Goal: Task Accomplishment & Management: Manage account settings

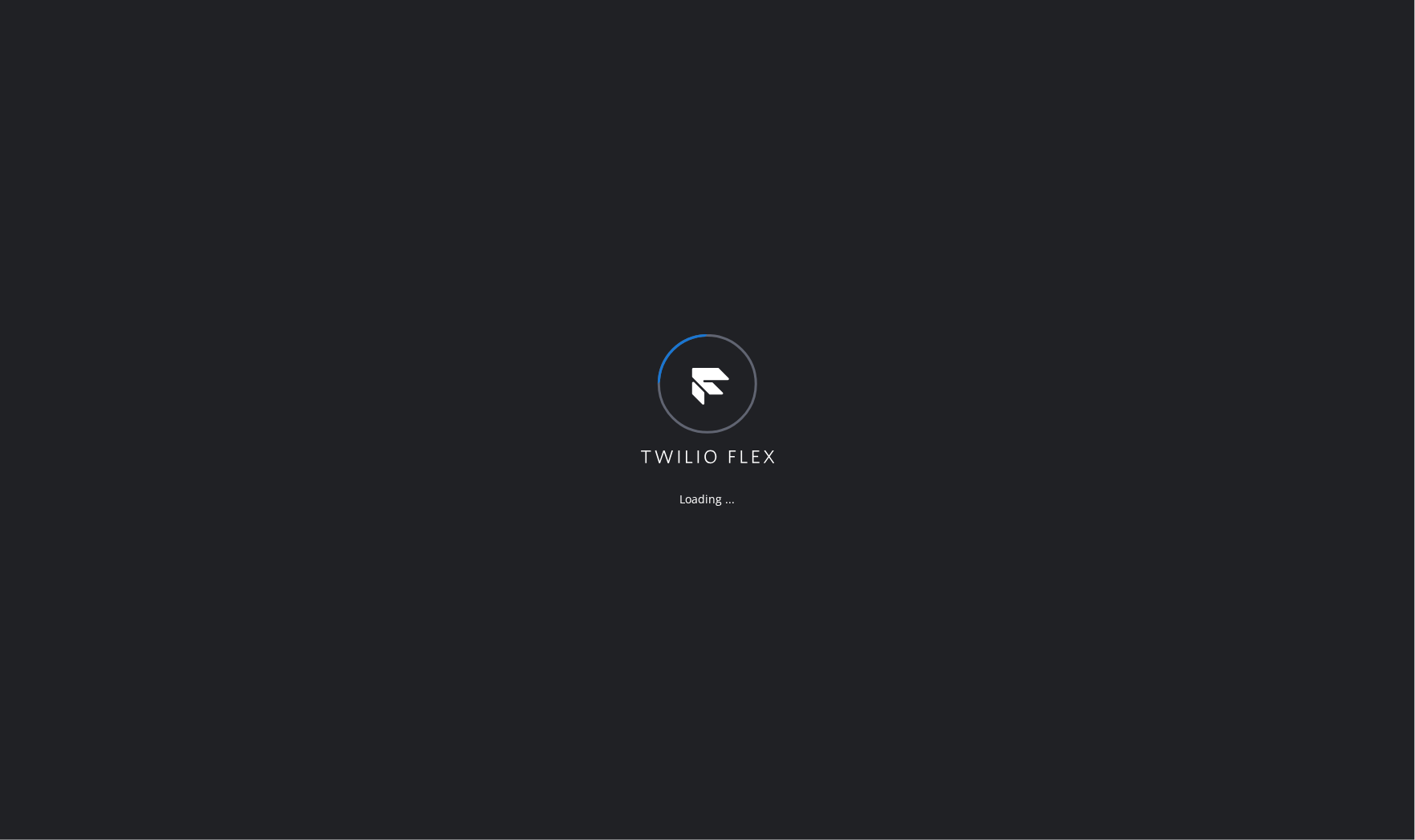
click at [1301, 409] on div "Loading ..." at bounding box center [708, 420] width 1415 height 840
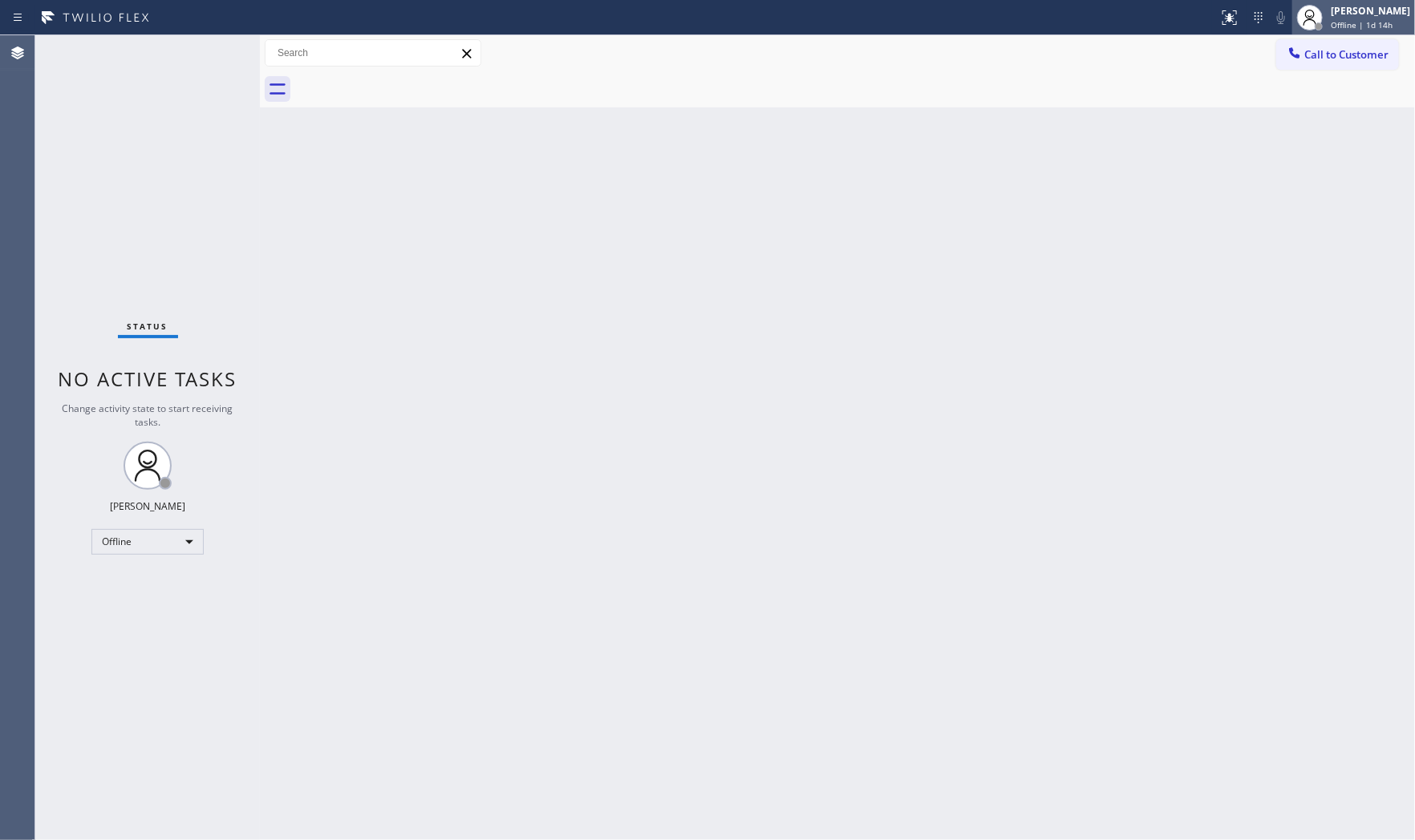
click at [1377, 18] on div "Mark Paul Dacula Offline | 1d 14h" at bounding box center [1370, 17] width 87 height 28
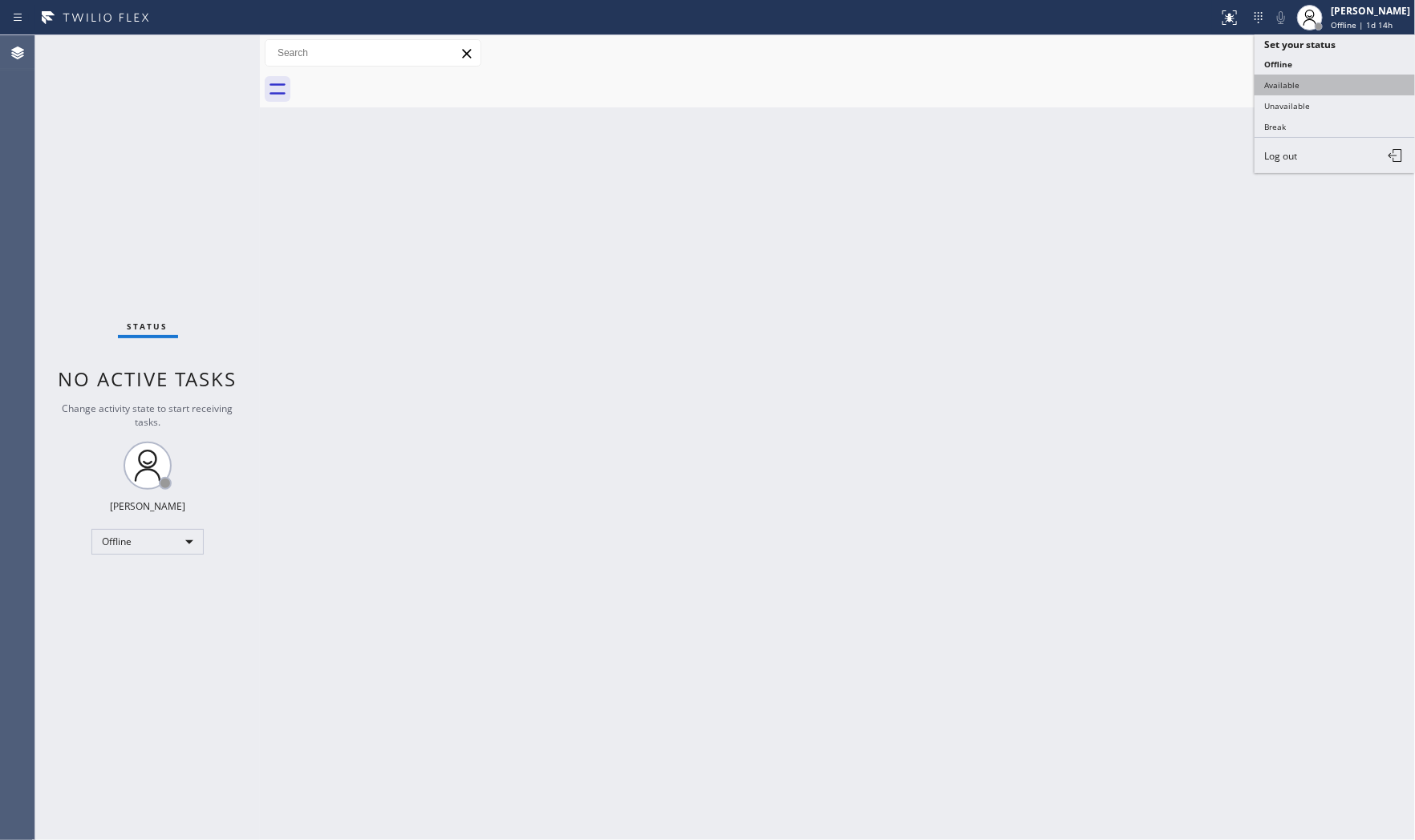
click at [1307, 80] on button "Available" at bounding box center [1334, 84] width 161 height 21
click at [1104, 304] on div "Back to Dashboard Change Sender ID Customers Technicians Select a contact Outbo…" at bounding box center [837, 437] width 1155 height 805
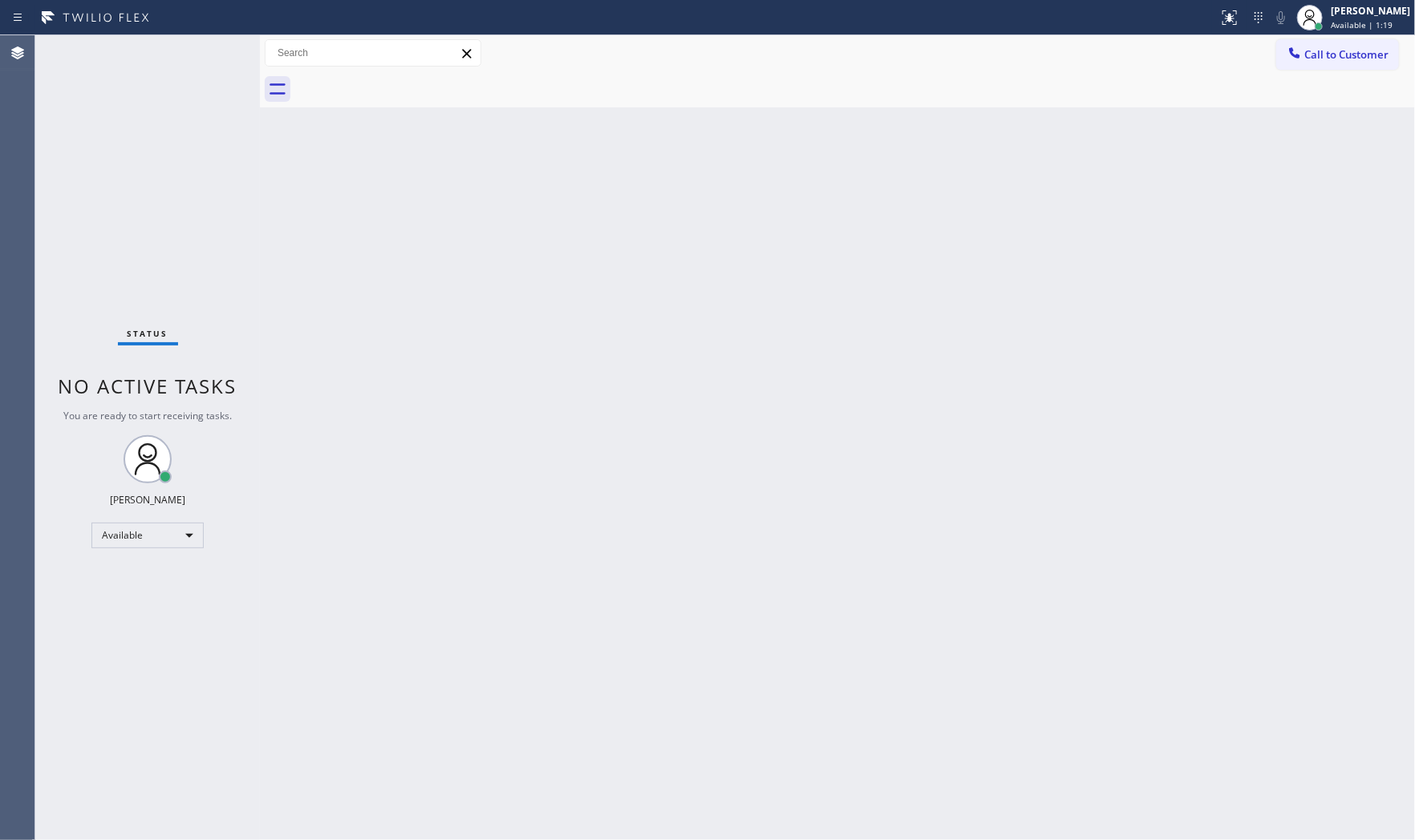
click at [831, 719] on div "Back to Dashboard Change Sender ID Customers Technicians Select a contact Outbo…" at bounding box center [837, 437] width 1155 height 805
click at [206, 48] on div "Status No active tasks You are ready to start receiving tasks. Mark Paul Dacula…" at bounding box center [147, 437] width 224 height 805
click at [129, 41] on div "Status No active tasks You are ready to start receiving tasks. Mark Paul Dacula…" at bounding box center [147, 437] width 224 height 805
click at [209, 48] on div "Status No active tasks You are ready to start receiving tasks. Mark Paul Dacula…" at bounding box center [147, 437] width 224 height 805
click at [1359, 12] on div "Mark Paul Dacula" at bounding box center [1370, 10] width 79 height 13
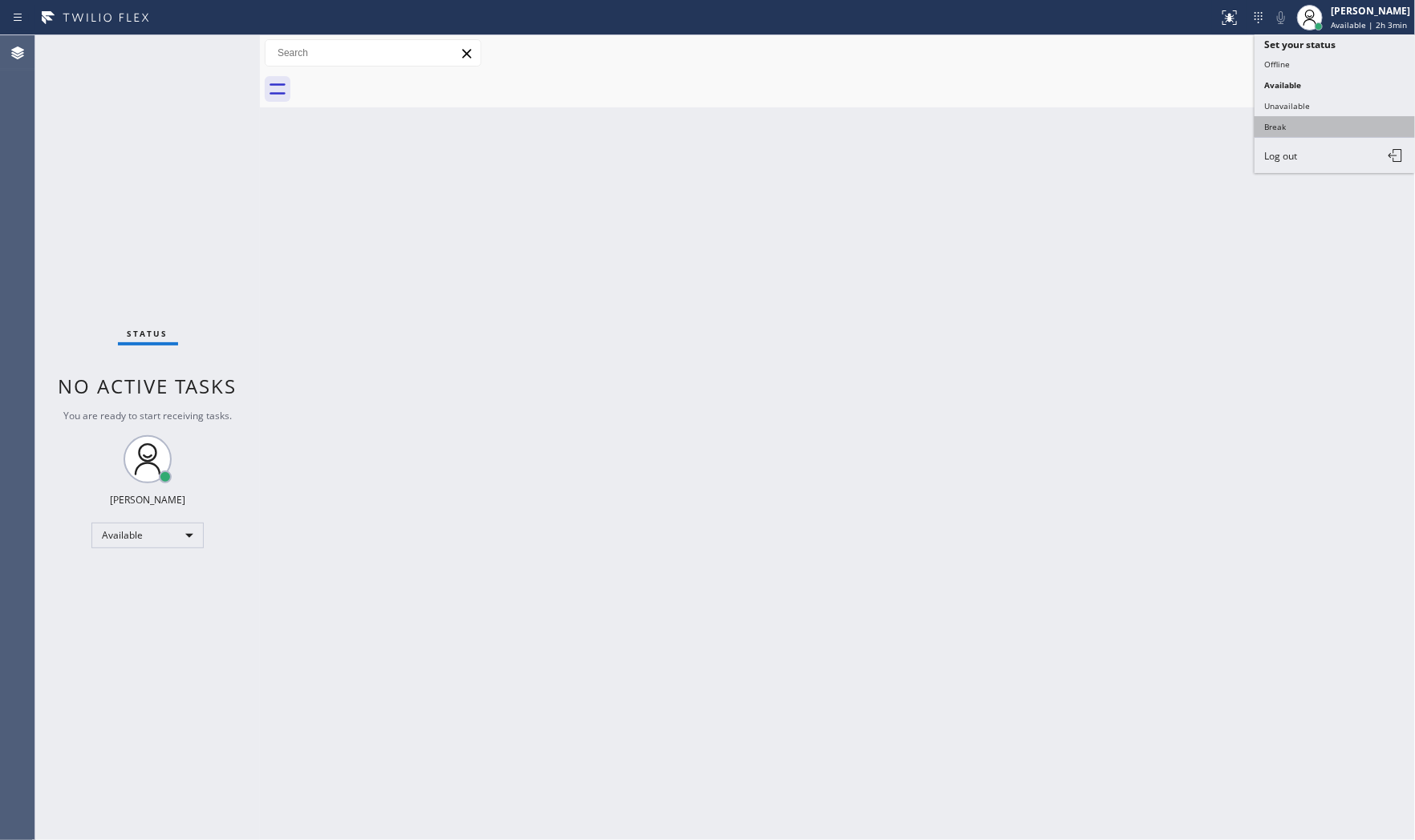
click at [1280, 123] on button "Break" at bounding box center [1334, 127] width 161 height 21
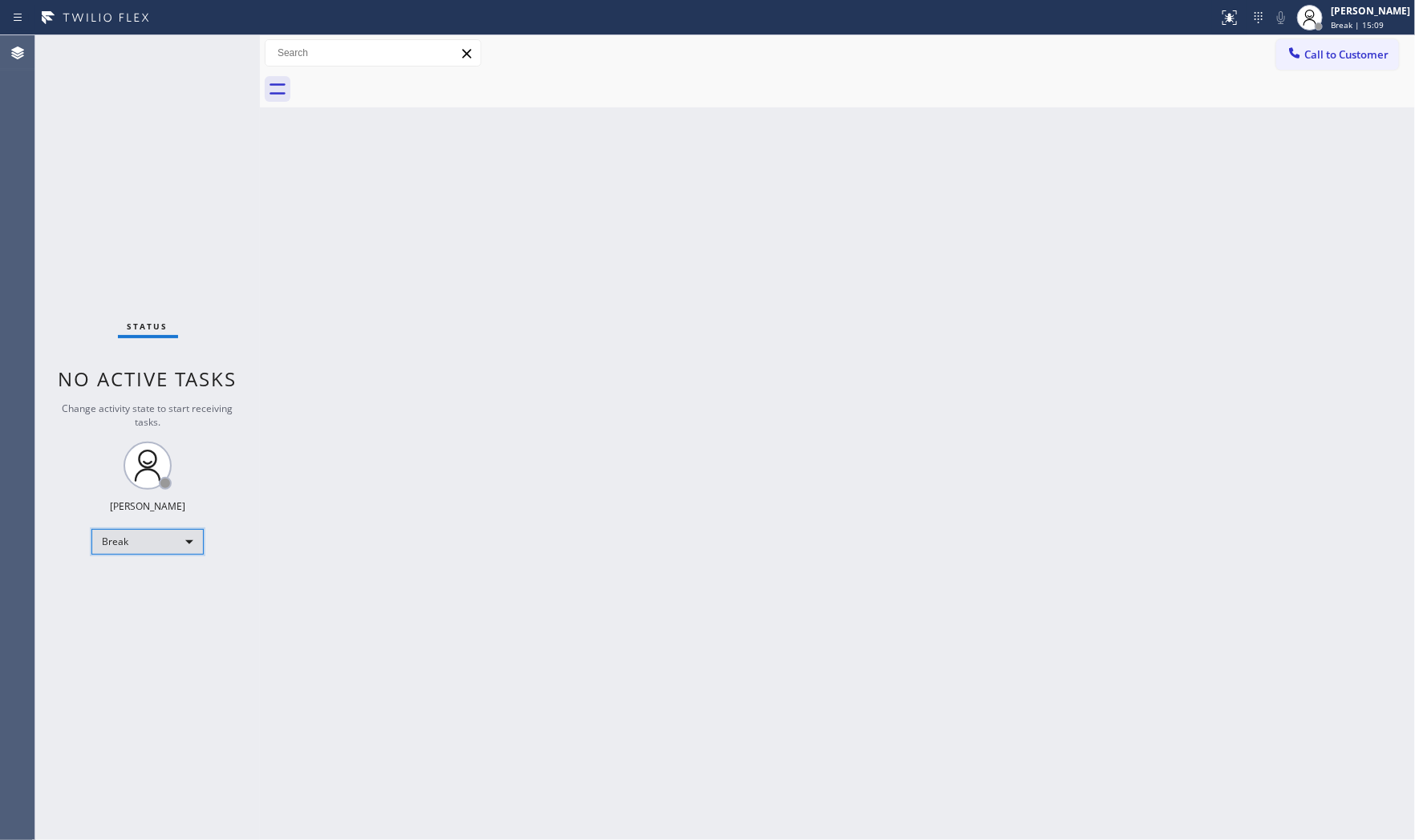
click at [162, 538] on div "Break" at bounding box center [147, 542] width 112 height 26
click at [162, 574] on li "Available" at bounding box center [146, 583] width 109 height 19
click at [205, 44] on div "Status No active tasks You are ready to start receiving tasks. Mark Paul Dacula…" at bounding box center [147, 437] width 224 height 805
drag, startPoint x: 887, startPoint y: 175, endPoint x: 877, endPoint y: 175, distance: 10.0
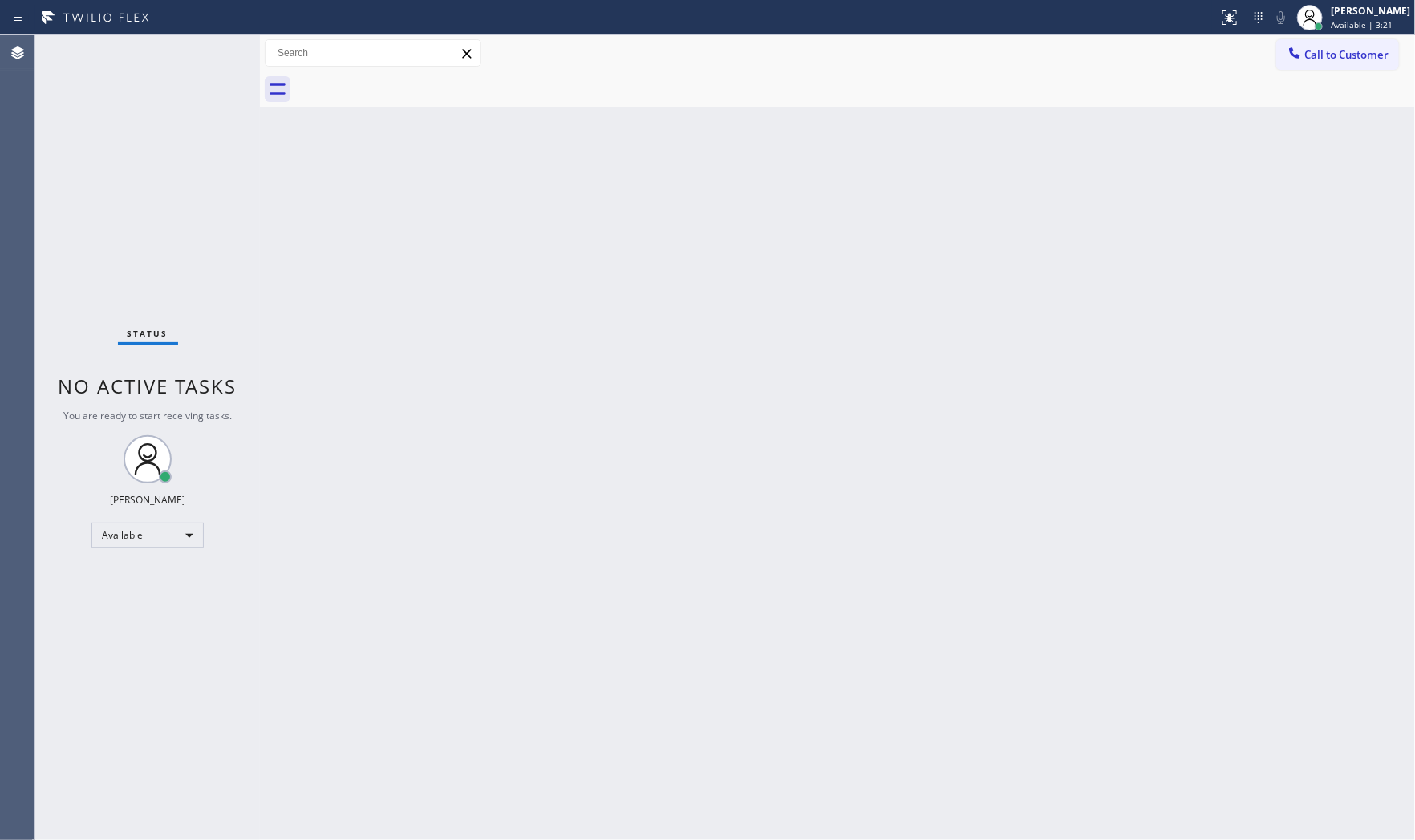
click at [886, 175] on div "Back to Dashboard Change Sender ID Customers Technicians Select a contact Outbo…" at bounding box center [837, 437] width 1155 height 805
